Goal: Transaction & Acquisition: Purchase product/service

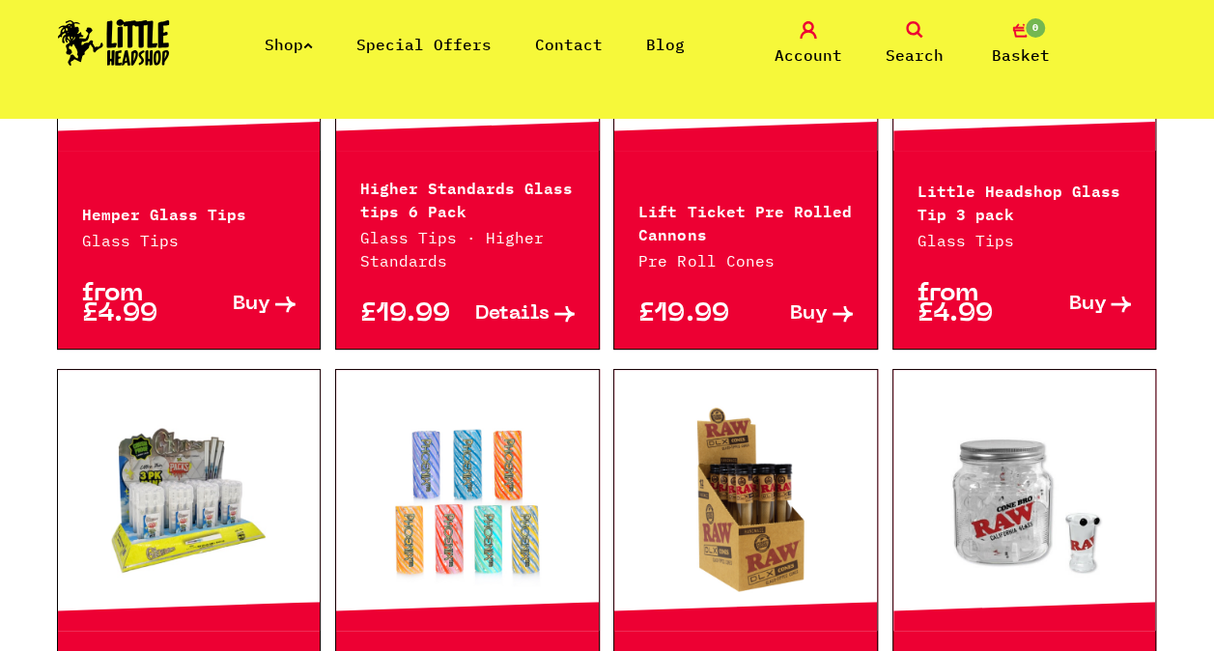
scroll to position [1448, 0]
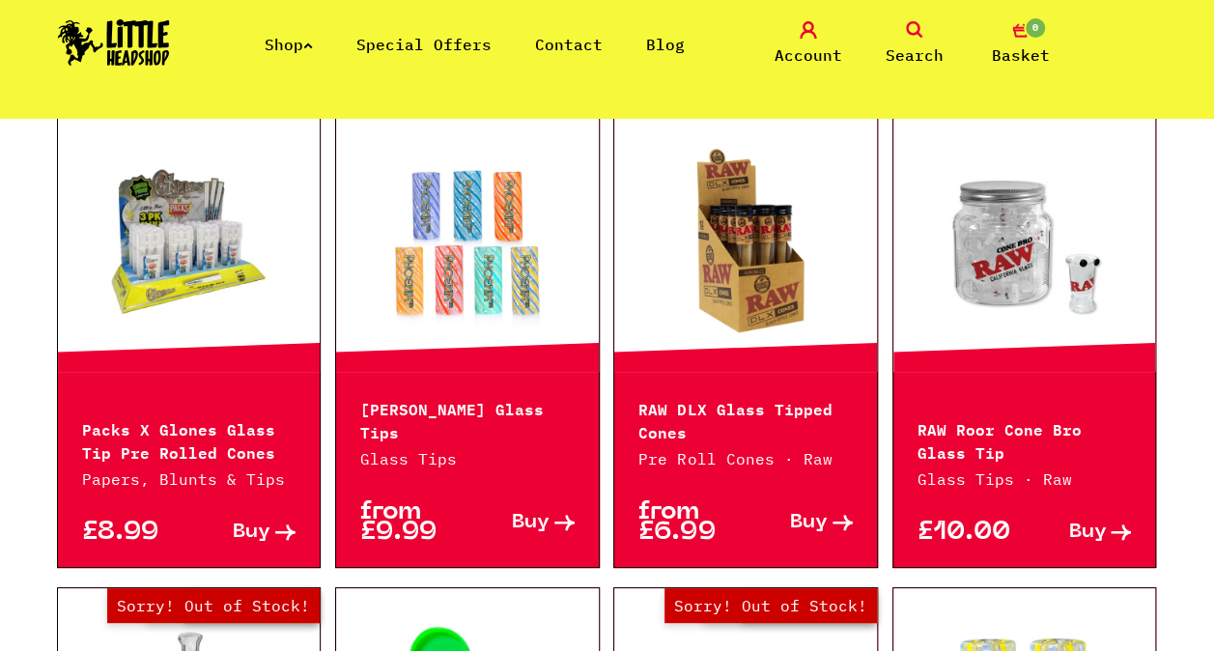
click at [436, 321] on link at bounding box center [467, 241] width 263 height 193
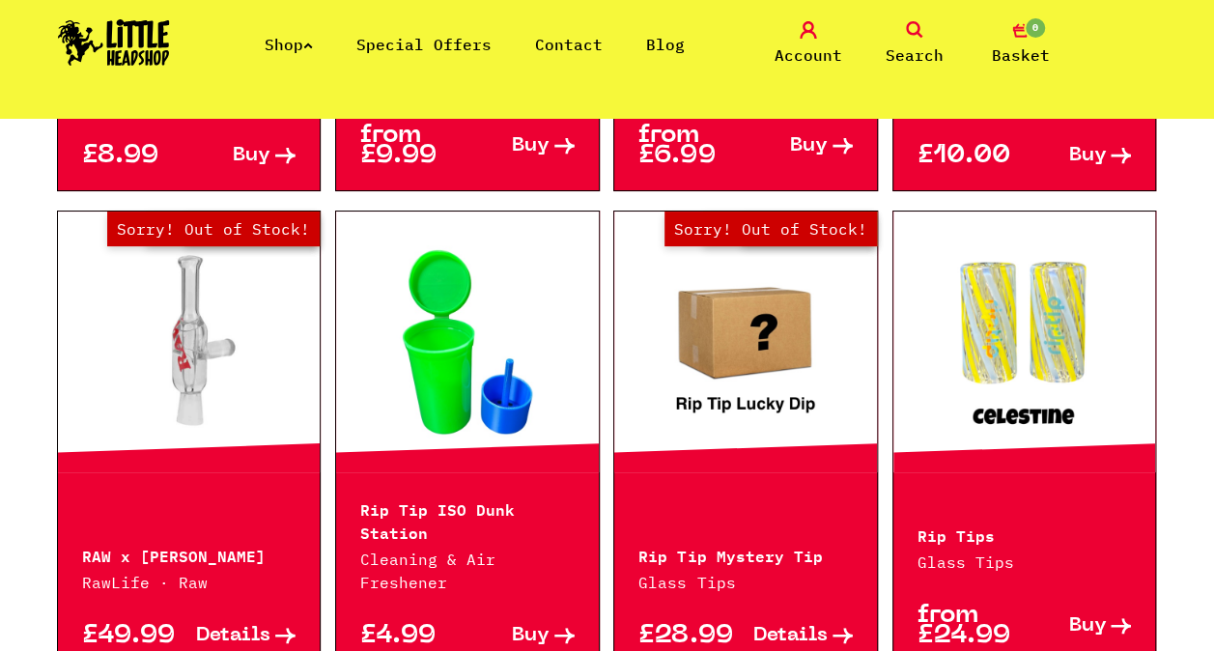
scroll to position [1931, 0]
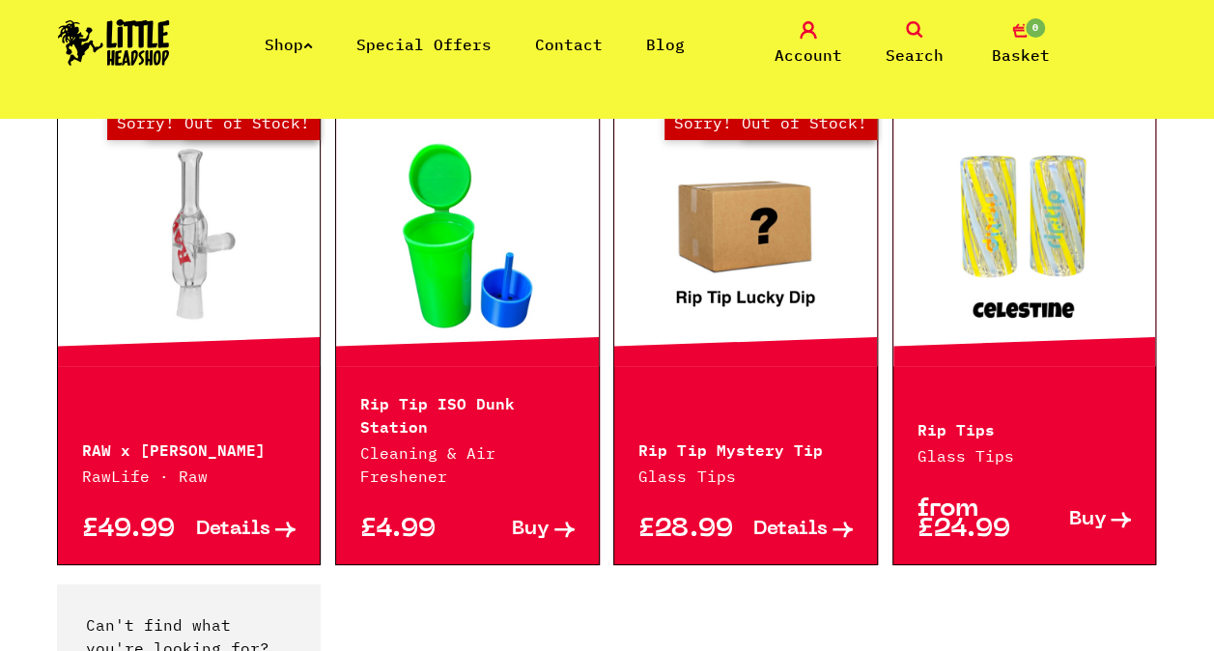
click at [1043, 348] on div at bounding box center [1024, 235] width 263 height 261
click at [1040, 307] on link at bounding box center [1024, 235] width 263 height 193
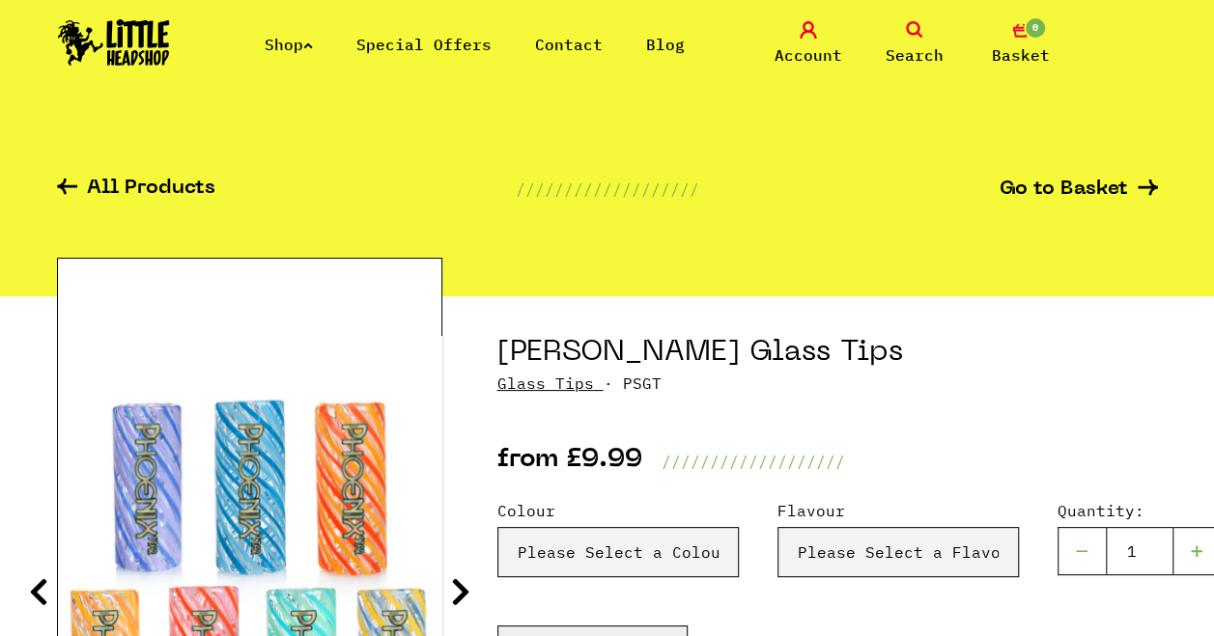
scroll to position [193, 0]
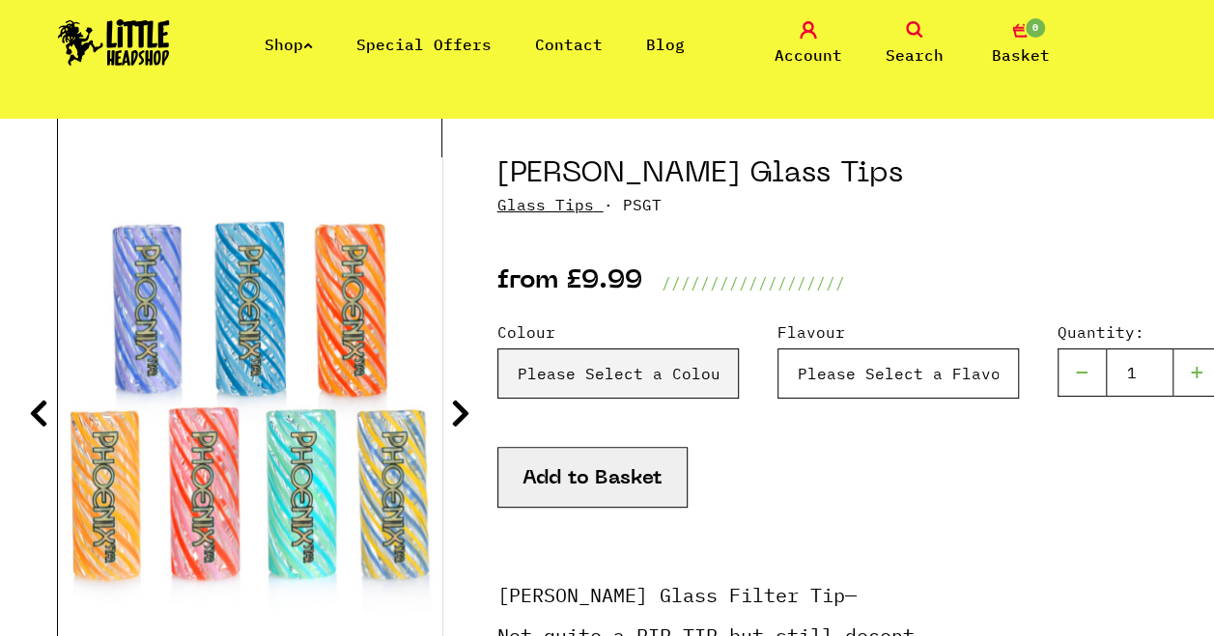
click at [906, 377] on select "Please Select a Flavour Turqouise - £9.99" at bounding box center [897, 374] width 241 height 50
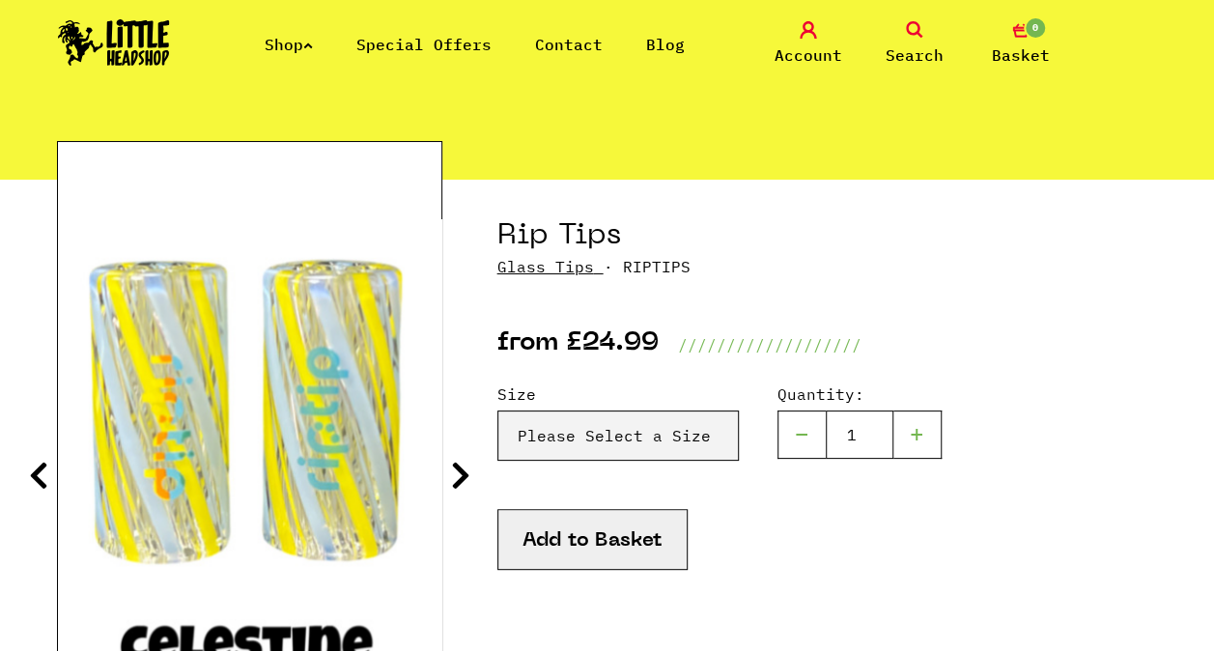
scroll to position [290, 0]
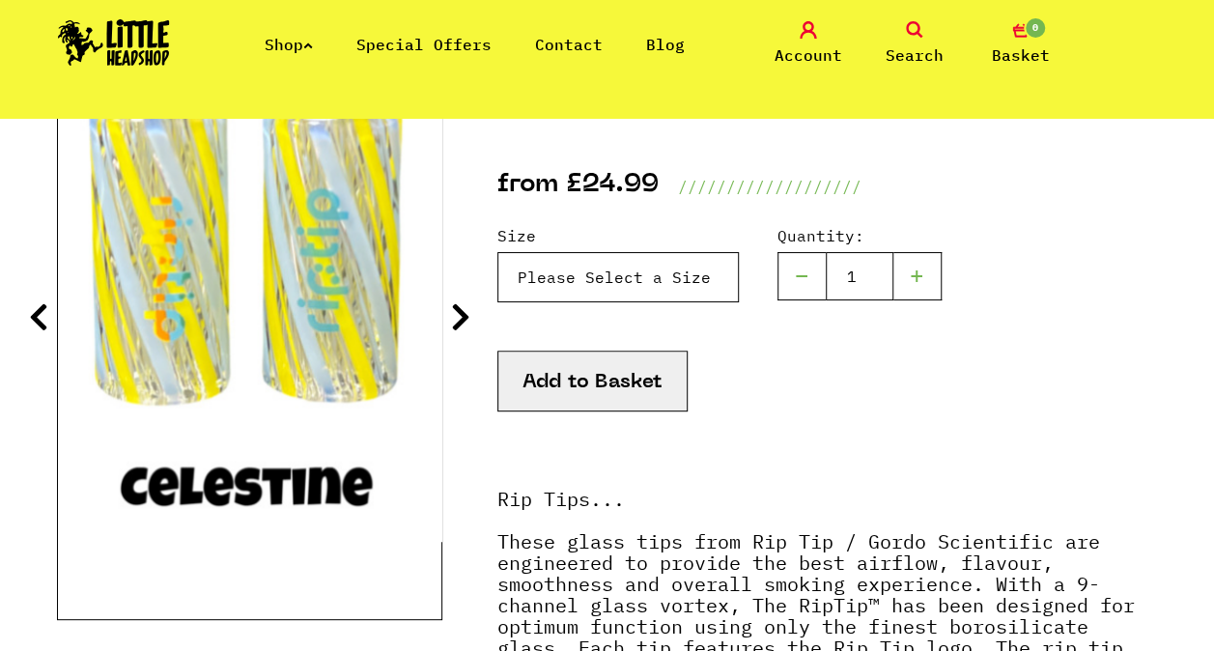
click at [612, 275] on select "Please Select a Size Rip Tips - Size 7 - Clear - £24.99 (Out of Stock) Rip Tips…" at bounding box center [617, 277] width 241 height 50
